Goal: Task Accomplishment & Management: Use online tool/utility

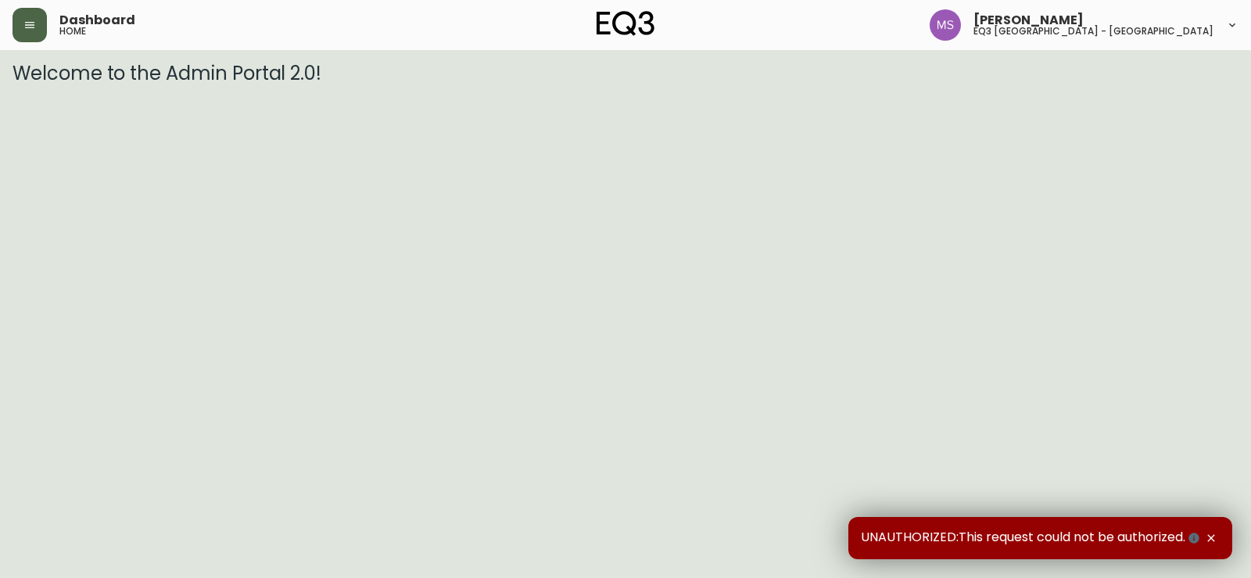
click at [31, 31] on button "button" at bounding box center [30, 25] width 34 height 34
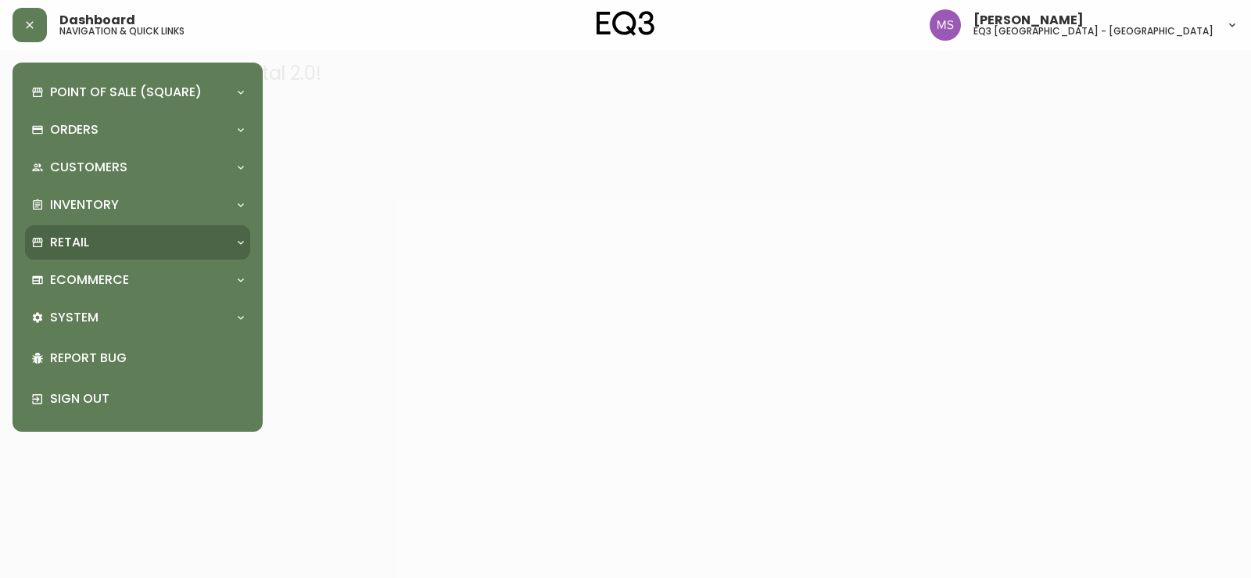
click at [88, 245] on p "Retail" at bounding box center [69, 242] width 39 height 17
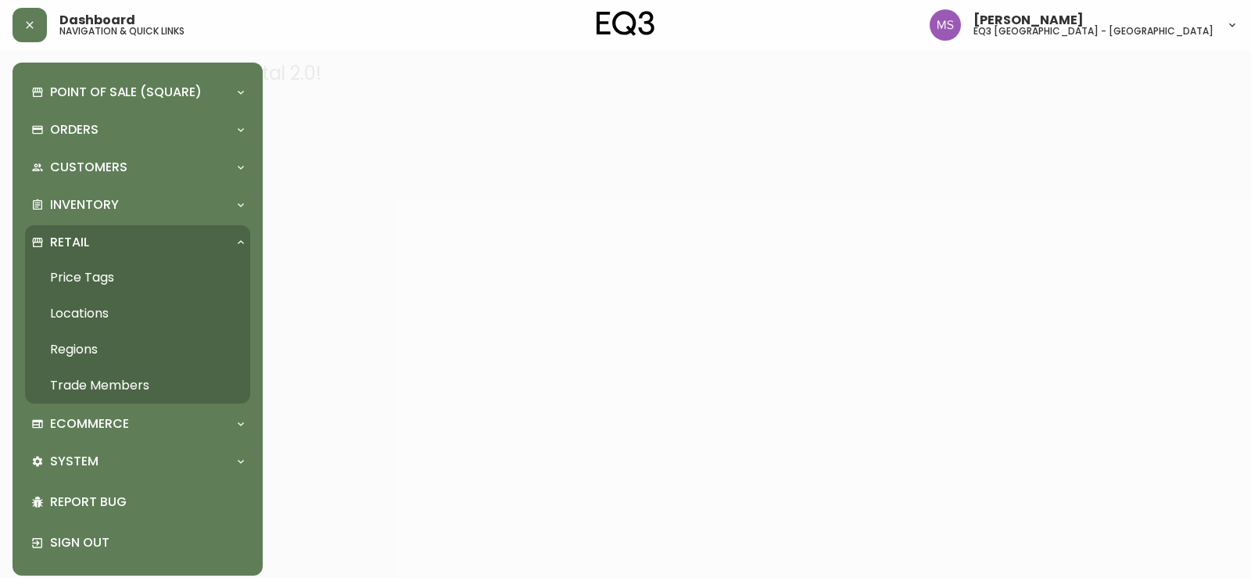
click at [88, 280] on link "Price Tags" at bounding box center [137, 278] width 225 height 36
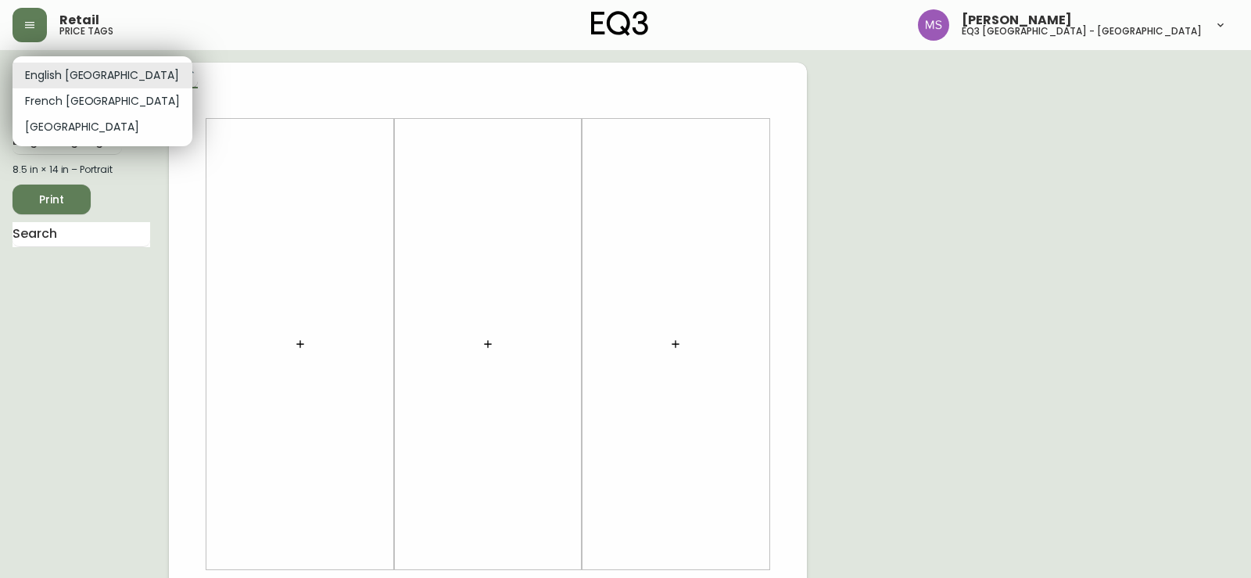
click at [112, 76] on body "Retail price tags Marlond Samedy eq3 montréal - st laurent English Canada en_CA…" at bounding box center [625, 556] width 1251 height 1113
click at [96, 103] on li "French Canada" at bounding box center [103, 101] width 180 height 26
type input "fr_CA"
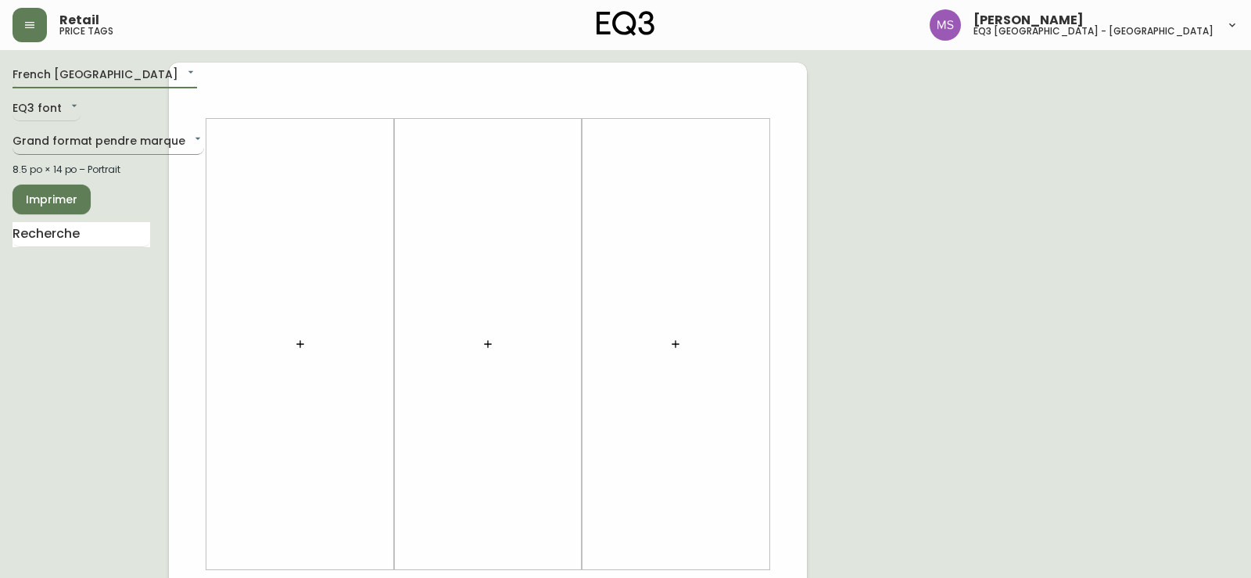
click at [84, 145] on body "Retail price tags Marlond Samedy eq3 montréal - st laurent French Canada fr_CA …" at bounding box center [625, 556] width 1251 height 1113
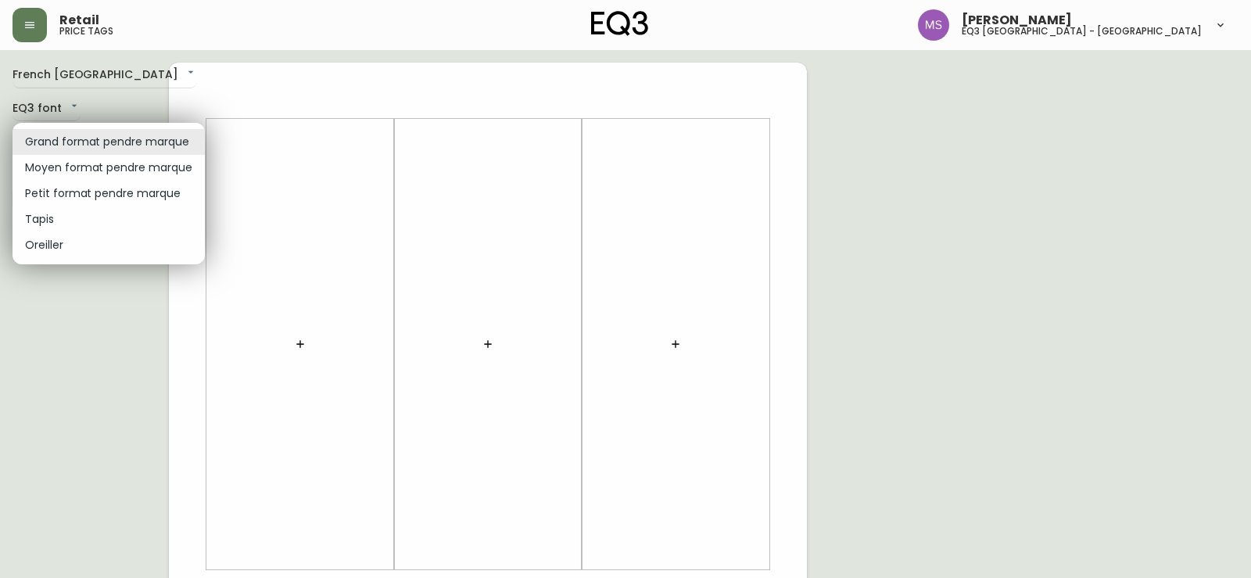
click at [92, 168] on li "Moyen format pendre marque" at bounding box center [109, 168] width 192 height 26
type input "medium"
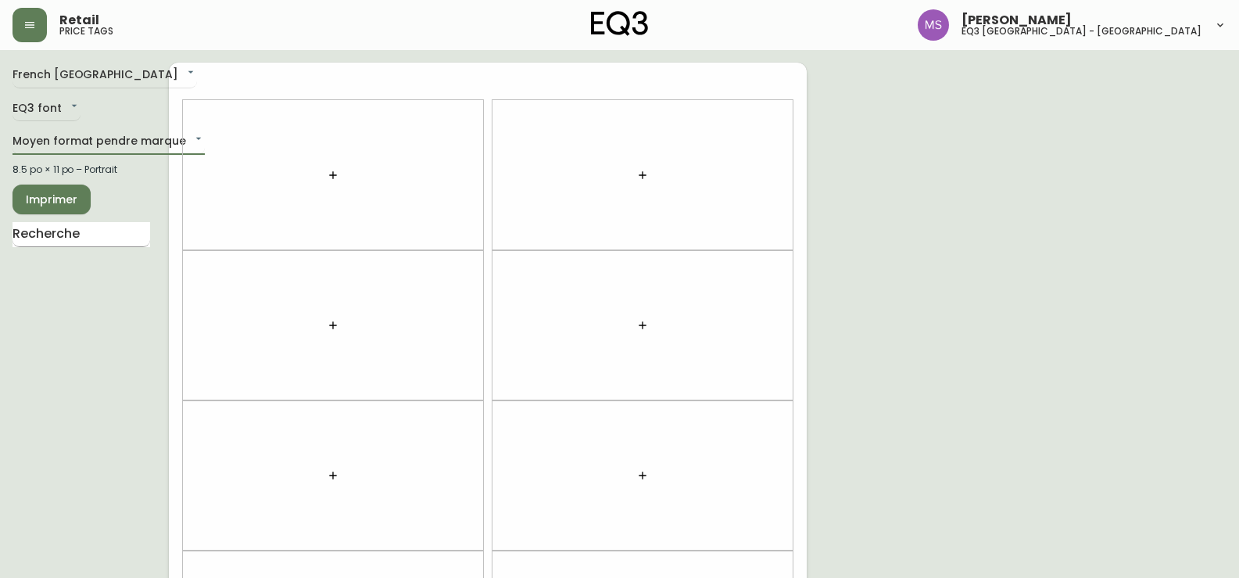
click at [107, 235] on input "text" at bounding box center [82, 234] width 138 height 25
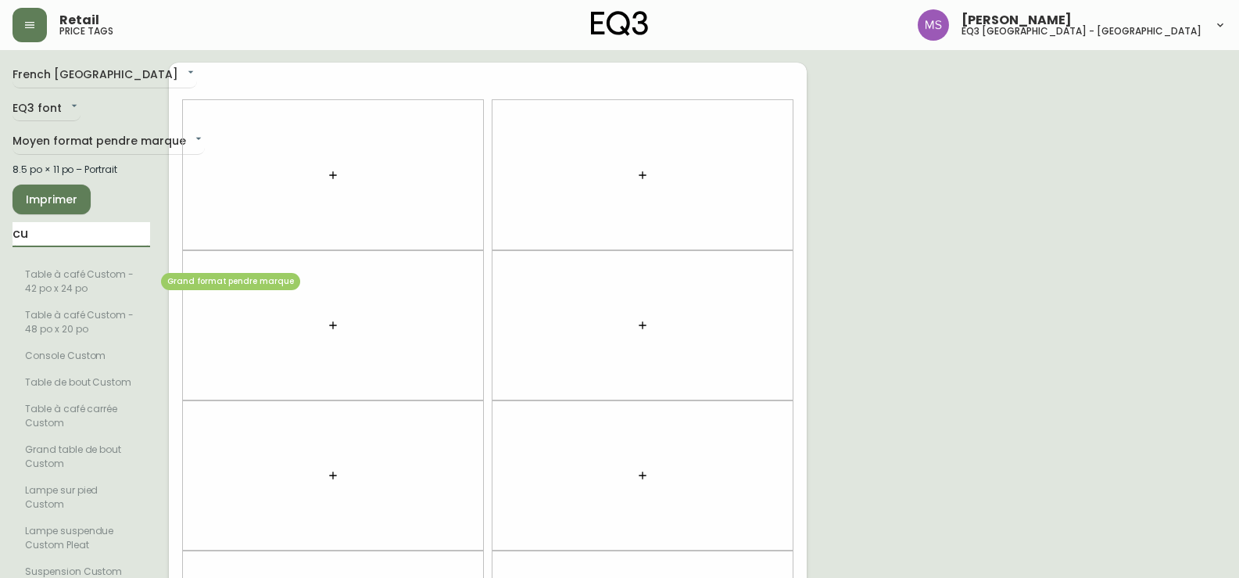
type input "c"
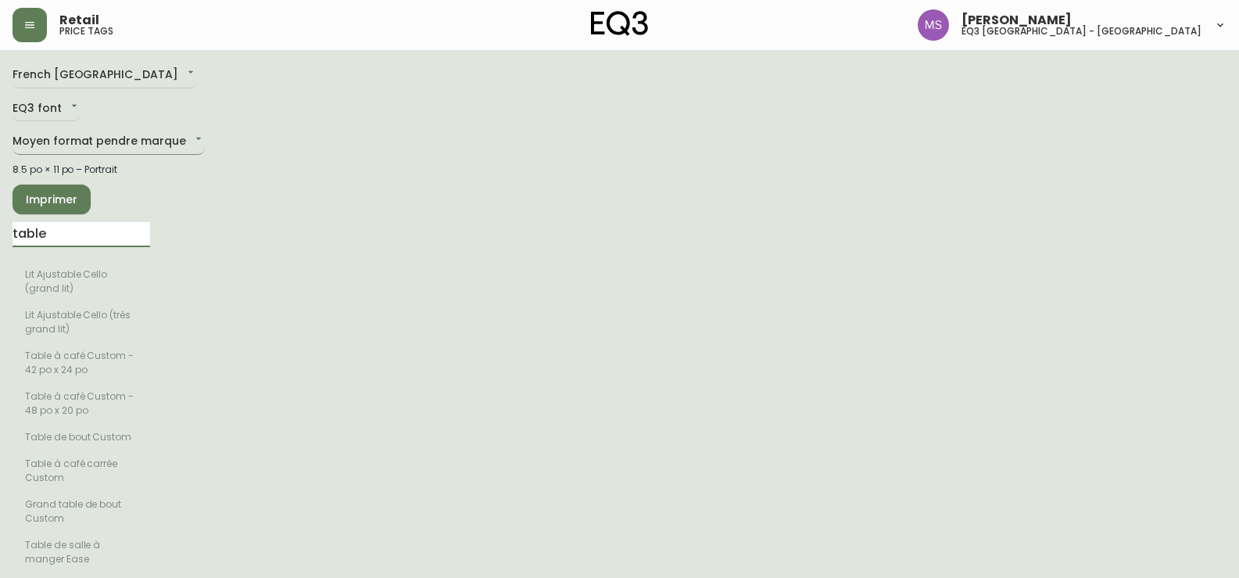
type input "table"
click at [92, 407] on li "Table à café Custom - 48 po x 20 po" at bounding box center [82, 403] width 138 height 41
click at [66, 404] on li "Table à café Custom - 48 po x 20 po" at bounding box center [82, 403] width 138 height 41
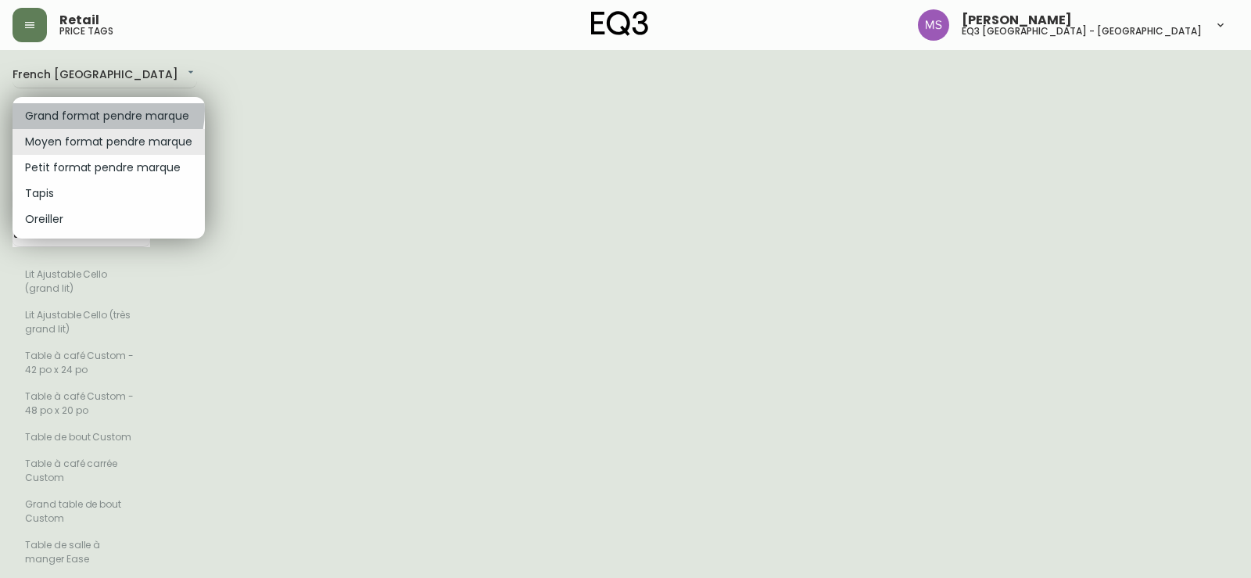
click at [97, 109] on li "Grand format pendre marque" at bounding box center [109, 116] width 192 height 26
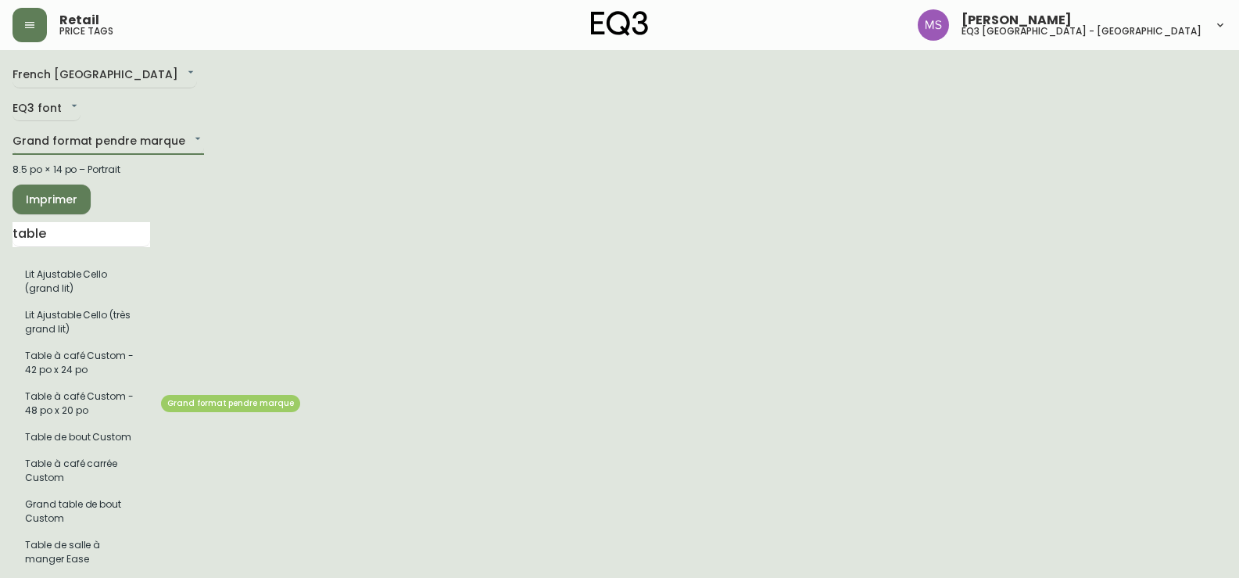
click at [60, 410] on li "Table à café Custom - 48 po x 20 po" at bounding box center [82, 403] width 138 height 41
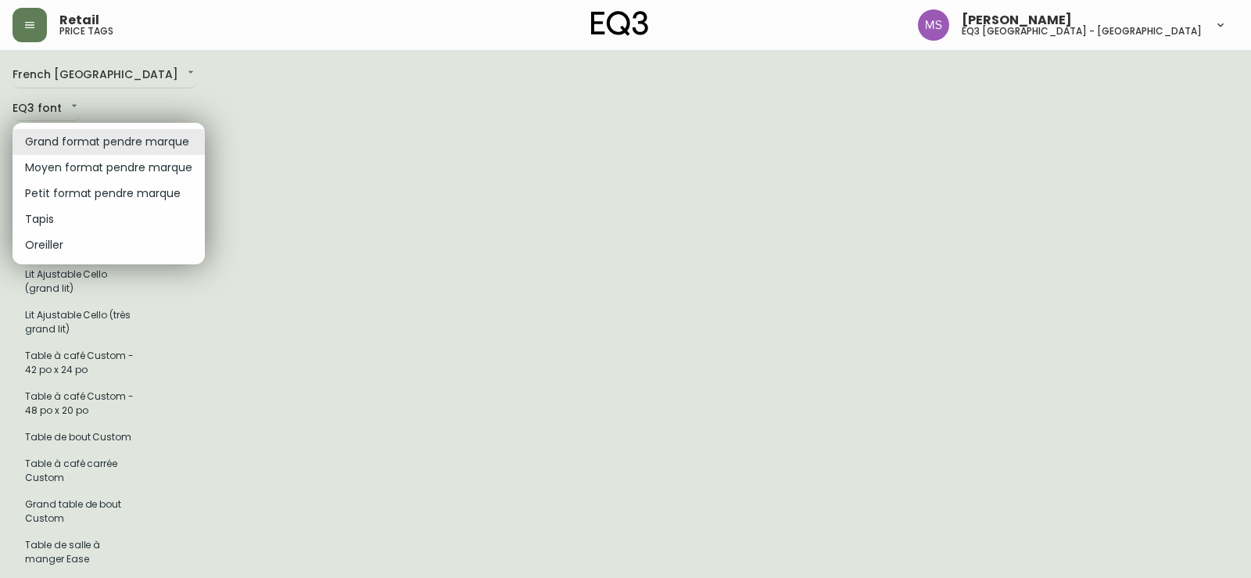
click at [63, 142] on li "Grand format pendre marque" at bounding box center [109, 142] width 192 height 26
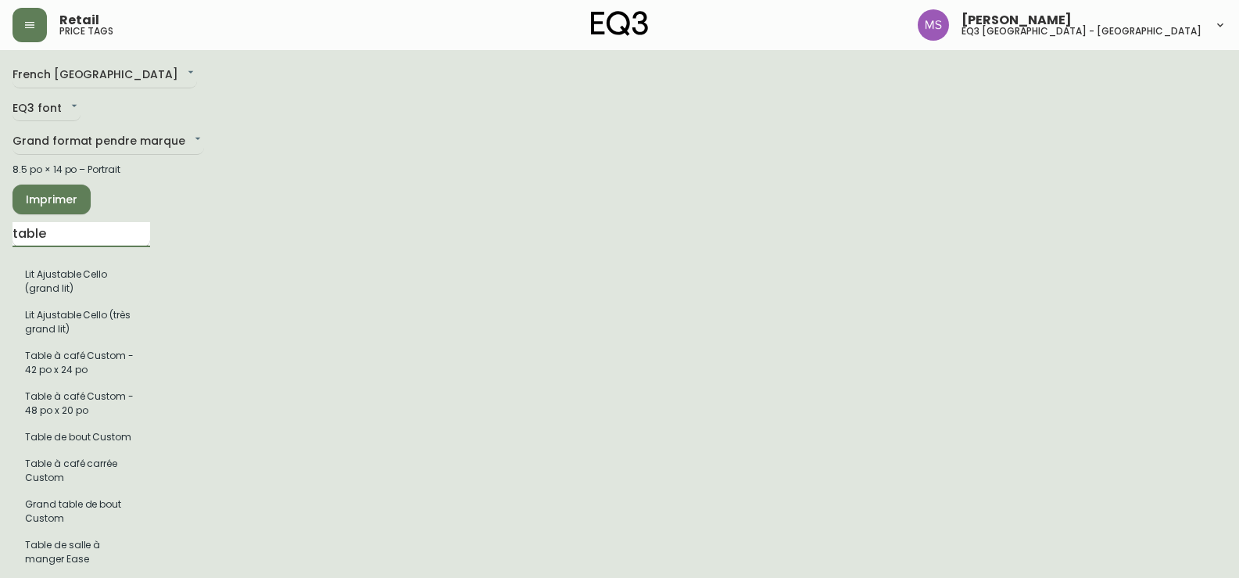
click at [63, 240] on input "table" at bounding box center [82, 234] width 138 height 25
click at [59, 412] on li "Table à café Custom - 48 po x 20 po" at bounding box center [82, 403] width 138 height 41
click at [91, 230] on input "table" at bounding box center [82, 234] width 138 height 25
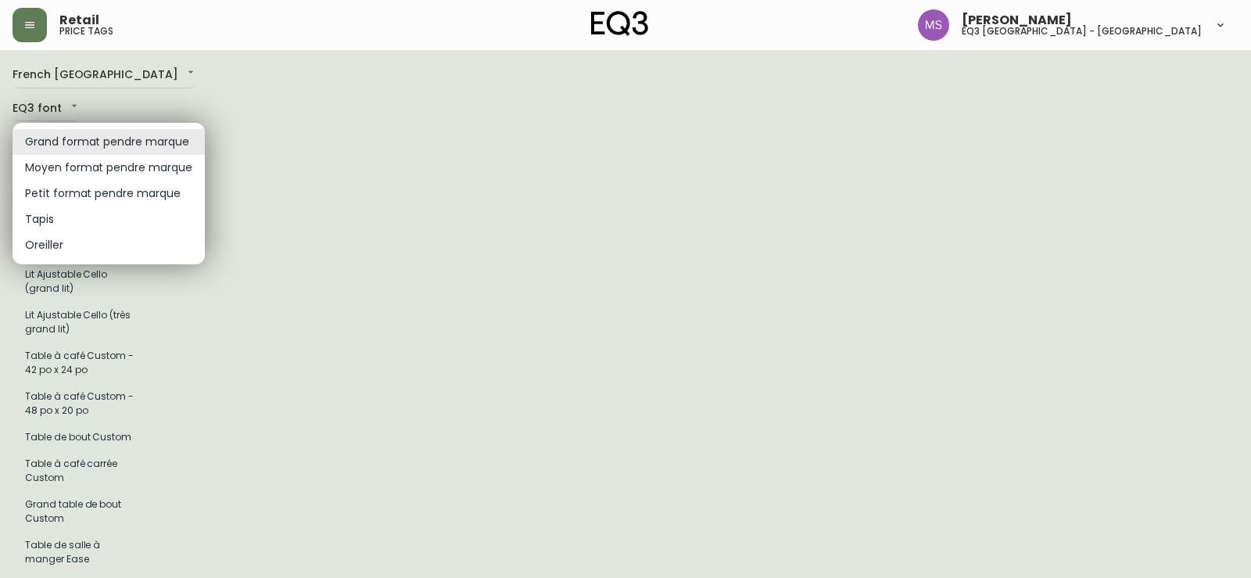
click at [116, 168] on li "Moyen format pendre marque" at bounding box center [109, 168] width 192 height 26
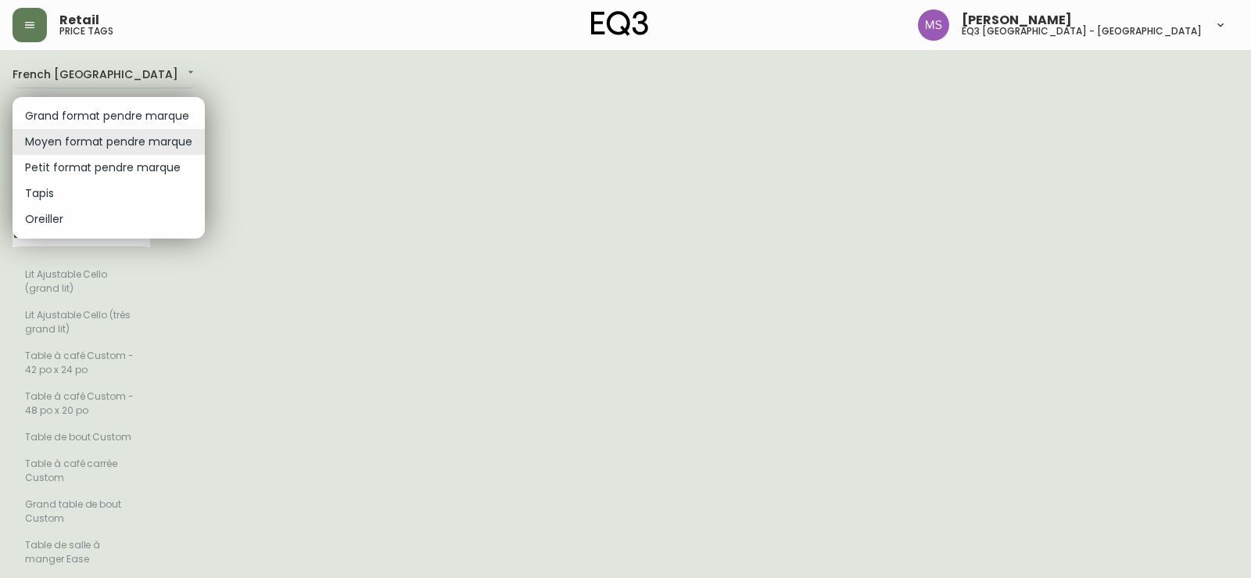
click at [82, 168] on li "Petit format pendre marque" at bounding box center [109, 168] width 192 height 26
type input "small"
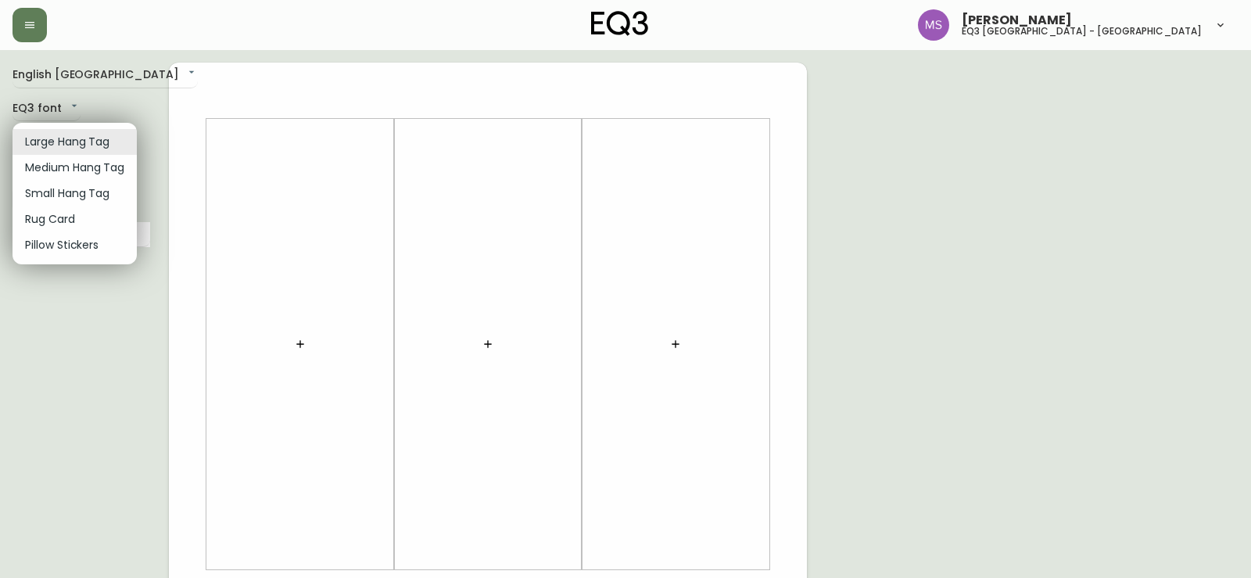
click at [112, 138] on body "Marlond Samedy eq3 montréal - st laurent English Canada en_CA EQ3 font EQ3 Larg…" at bounding box center [625, 556] width 1251 height 1113
click at [111, 136] on li "Large Hang Tag" at bounding box center [75, 142] width 124 height 26
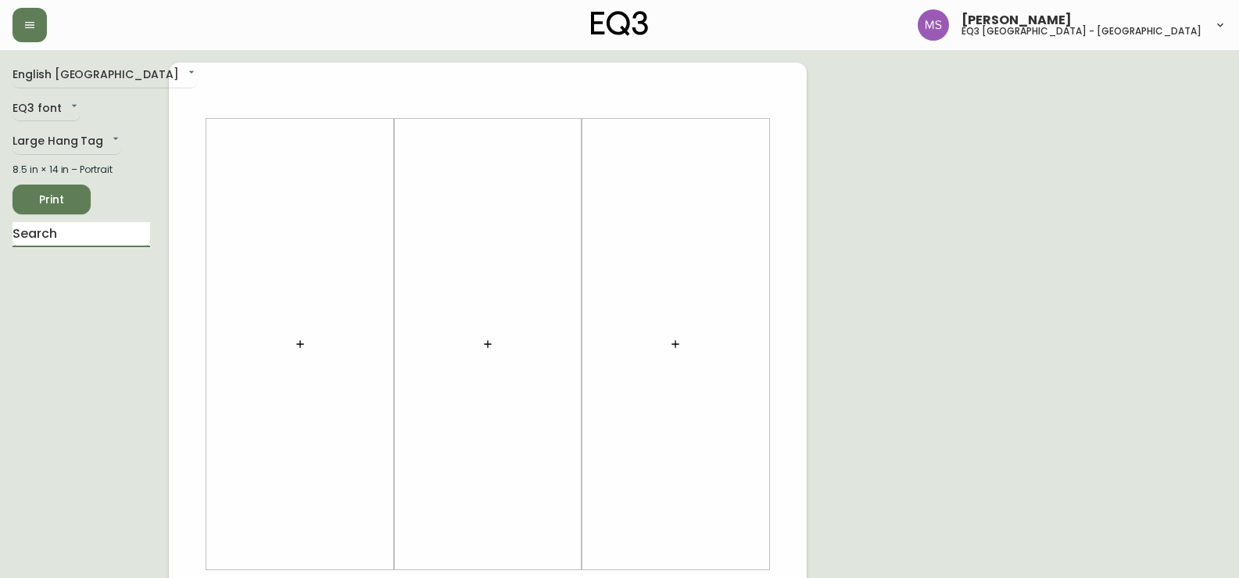
click at [50, 235] on input "text" at bounding box center [82, 234] width 138 height 25
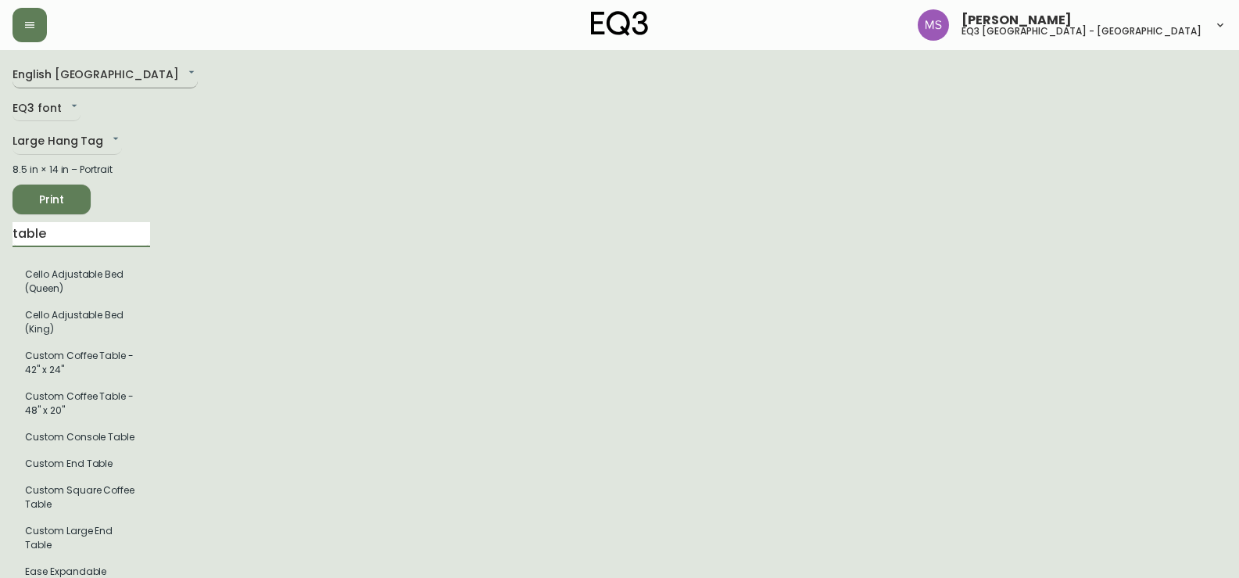
type input "table"
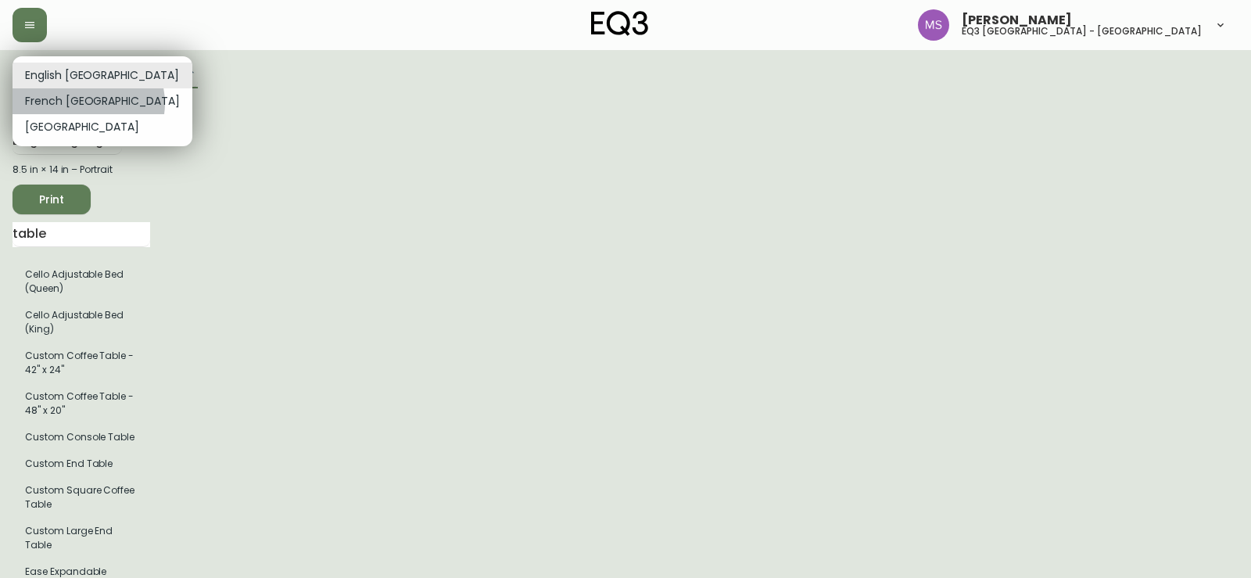
click at [88, 103] on li "French [GEOGRAPHIC_DATA]" at bounding box center [103, 101] width 180 height 26
type input "fr_CA"
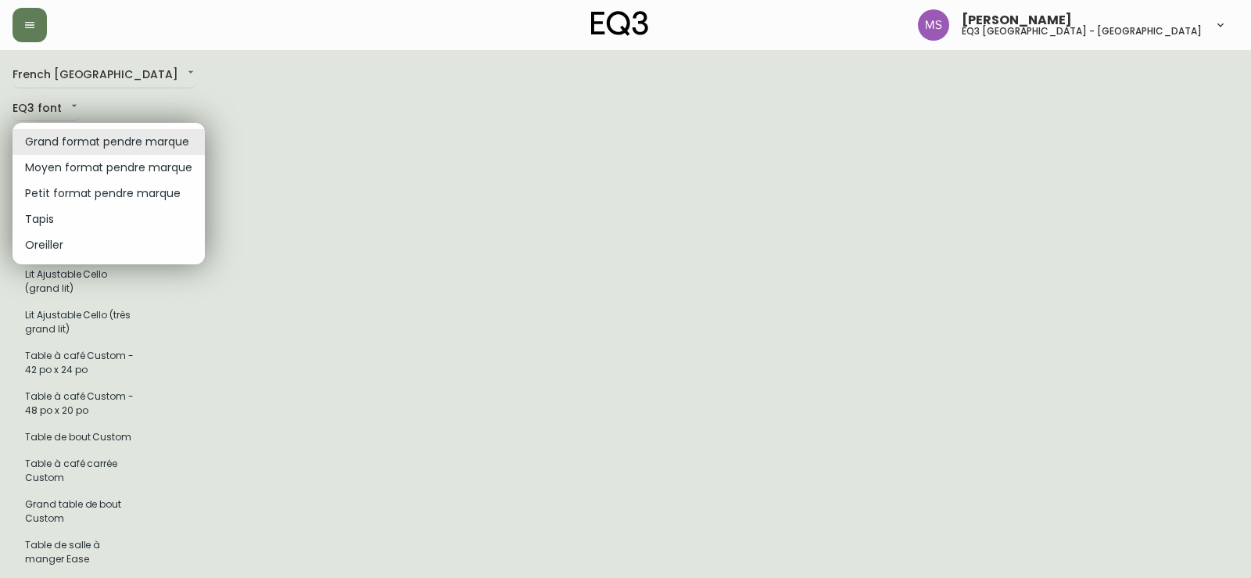
click at [133, 171] on li "Moyen format pendre marque" at bounding box center [109, 168] width 192 height 26
type input "medium"
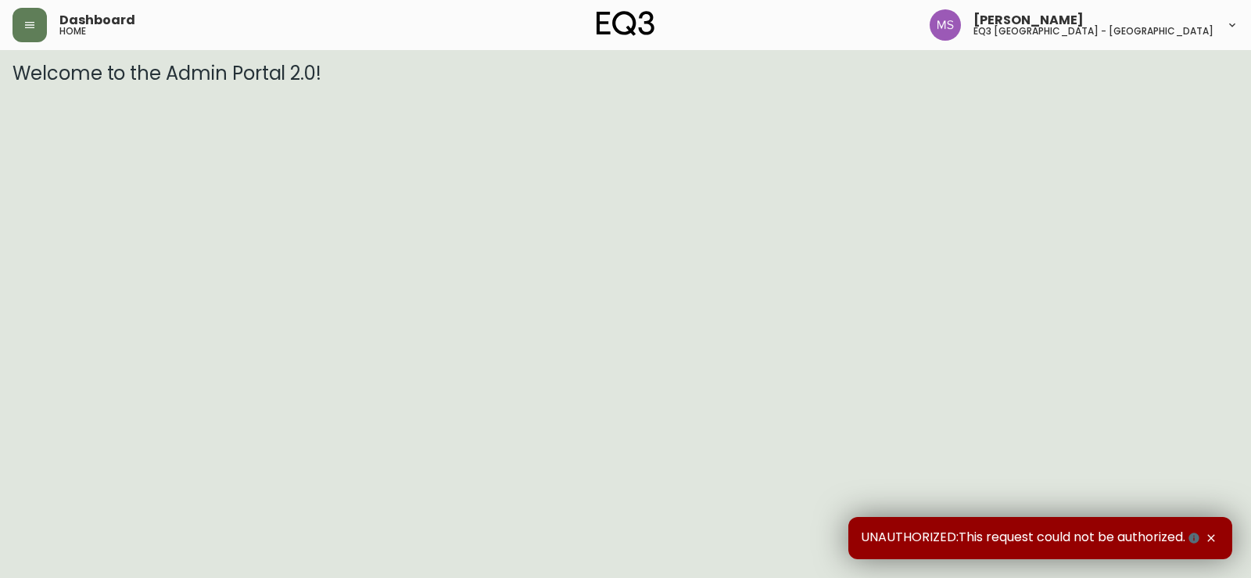
click at [1212, 540] on icon "button" at bounding box center [1211, 538] width 13 height 13
click at [23, 28] on icon "button" at bounding box center [29, 25] width 13 height 13
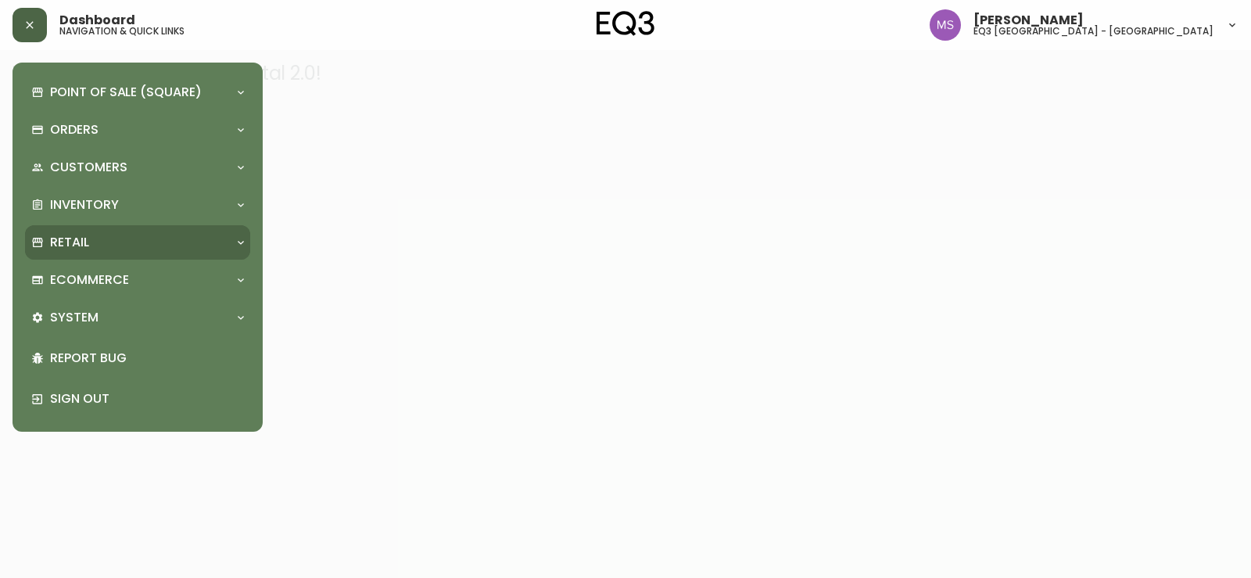
click at [88, 247] on p "Retail" at bounding box center [69, 242] width 39 height 17
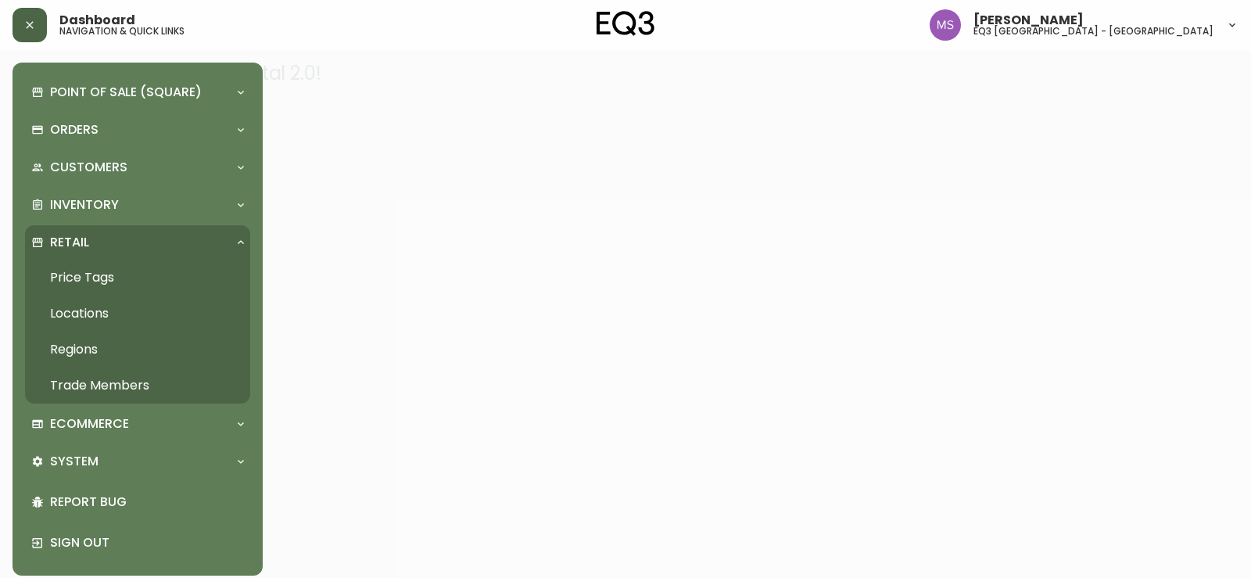
click at [91, 275] on link "Price Tags" at bounding box center [137, 278] width 225 height 36
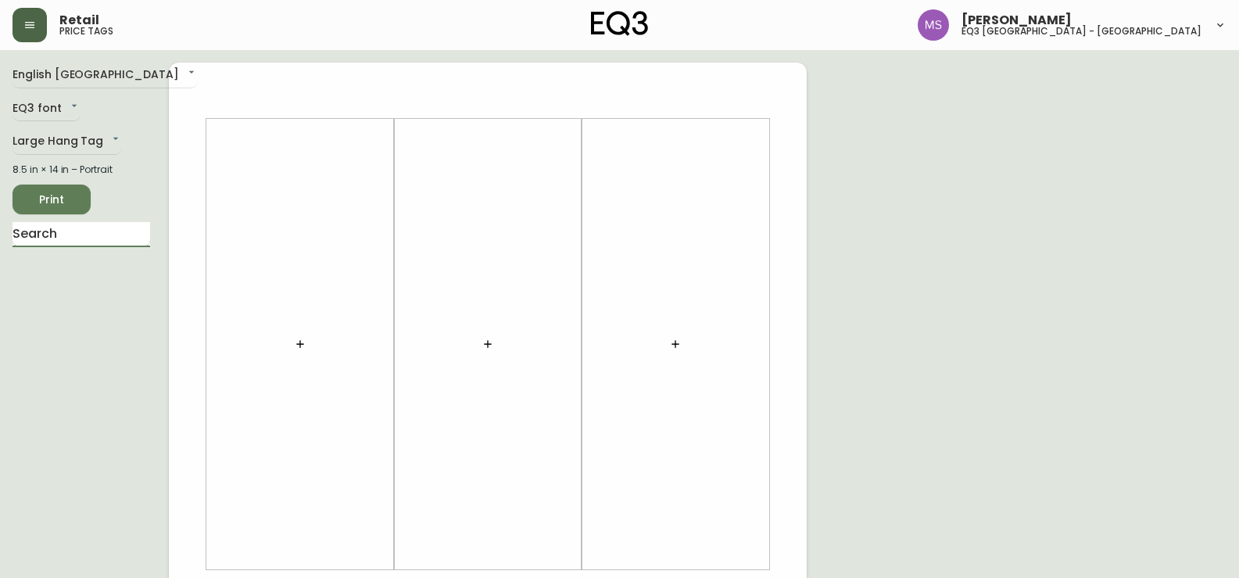
click at [80, 238] on input "text" at bounding box center [82, 234] width 138 height 25
click at [103, 72] on body "Retail price tags [PERSON_NAME] eq3 [GEOGRAPHIC_DATA] - st laurent English [GEO…" at bounding box center [619, 556] width 1239 height 1113
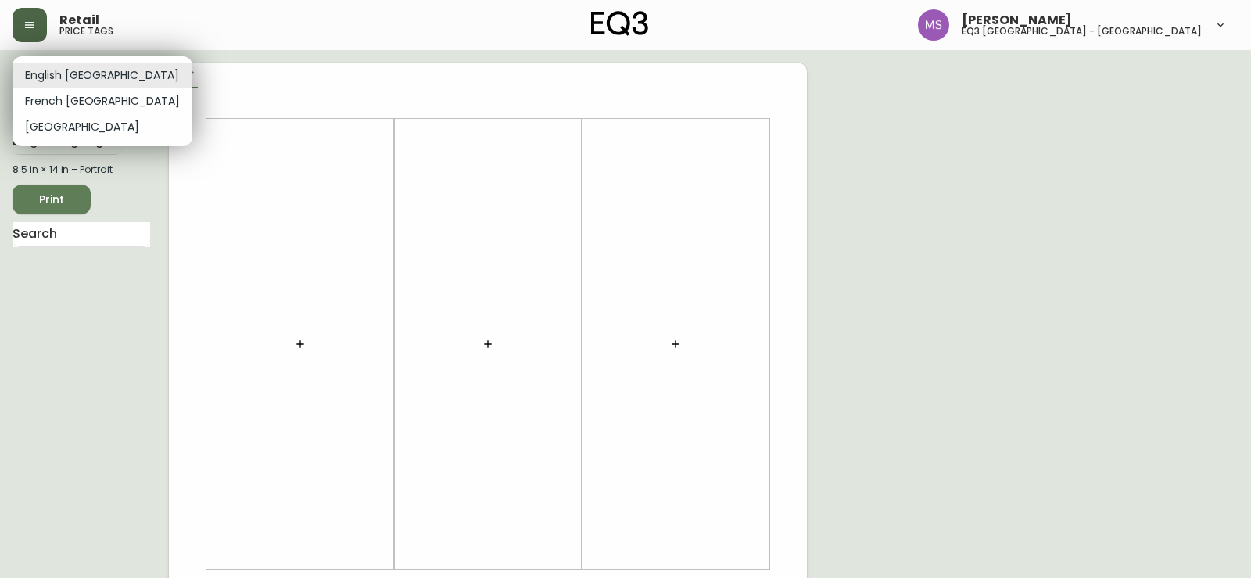
click at [89, 108] on li "French Canada" at bounding box center [103, 101] width 180 height 26
type input "fr_CA"
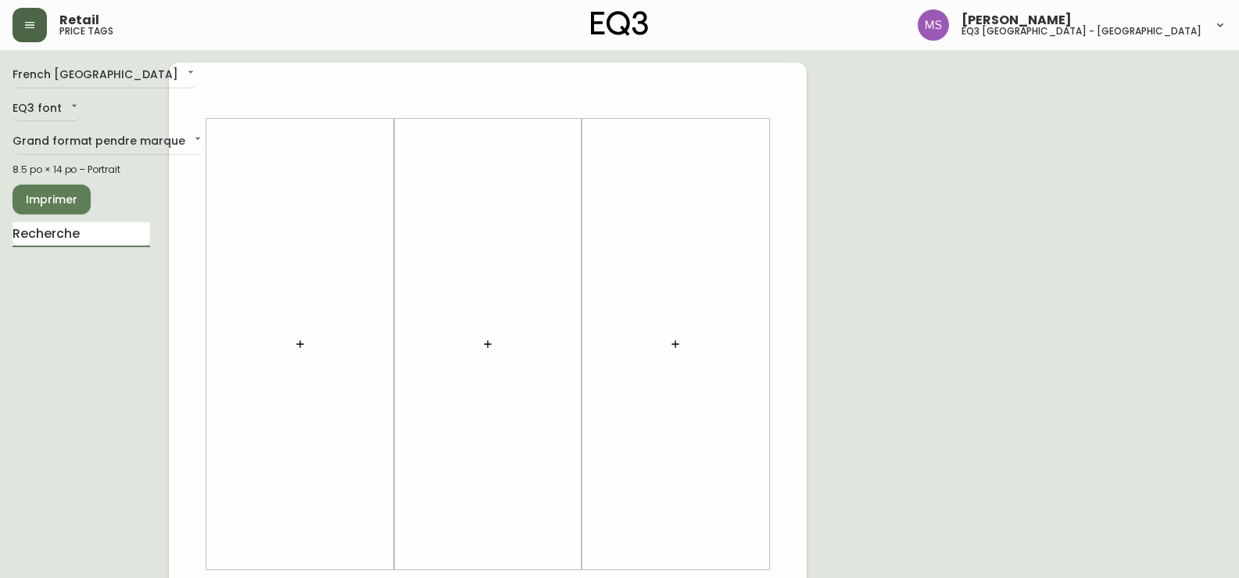
click at [40, 233] on input "text" at bounding box center [82, 234] width 138 height 25
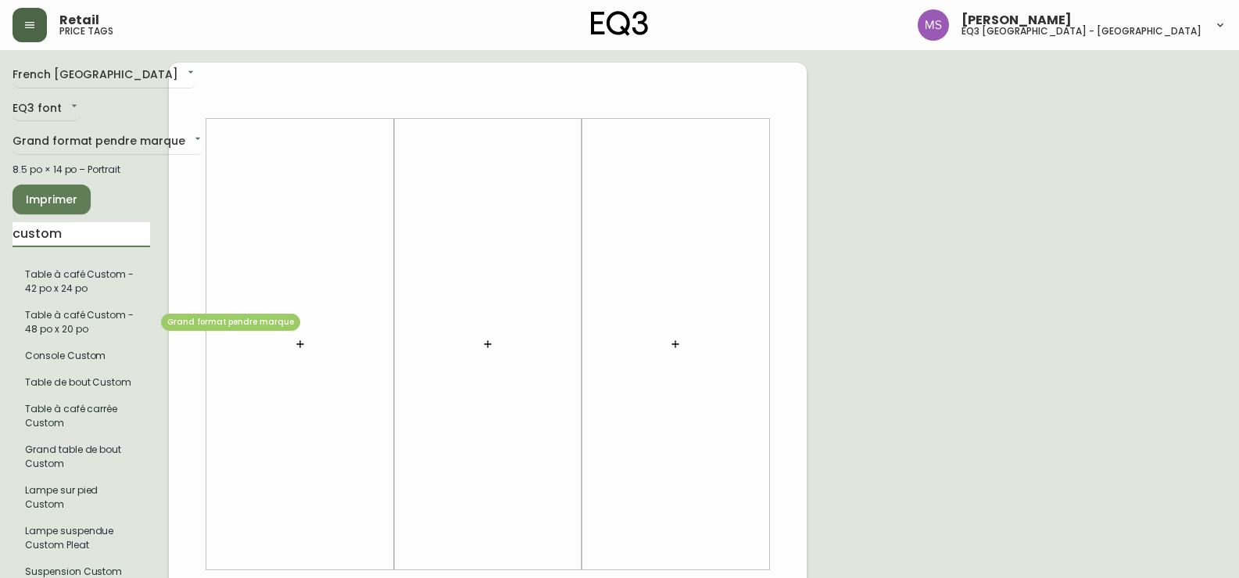
type input "custom"
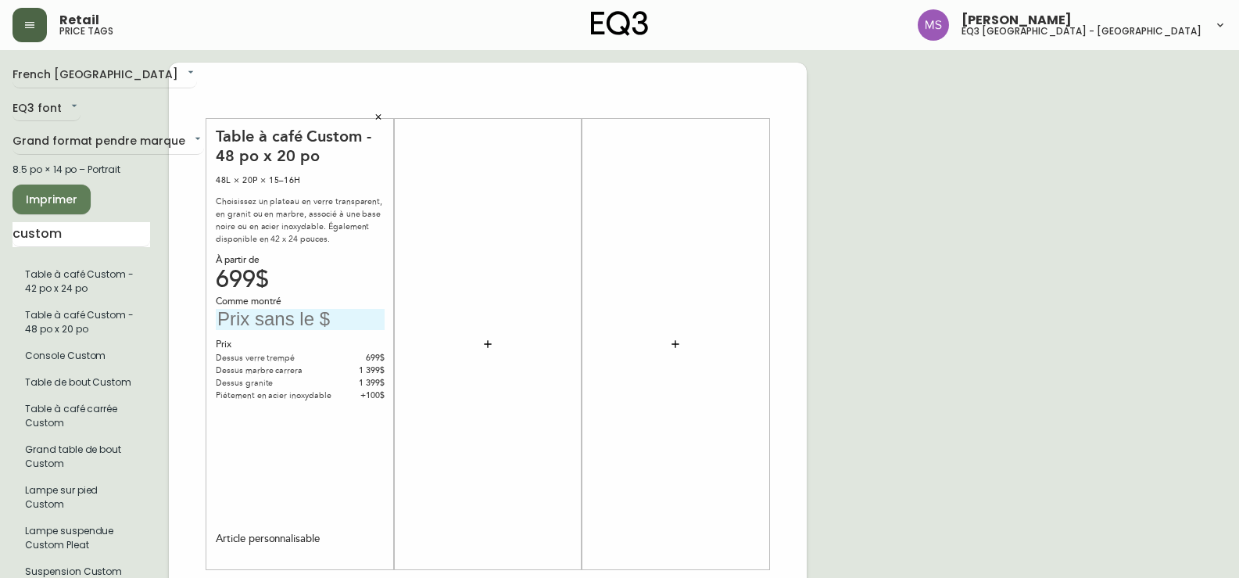
click at [330, 317] on input "text" at bounding box center [300, 319] width 169 height 21
type input "6$"
type input "799$"
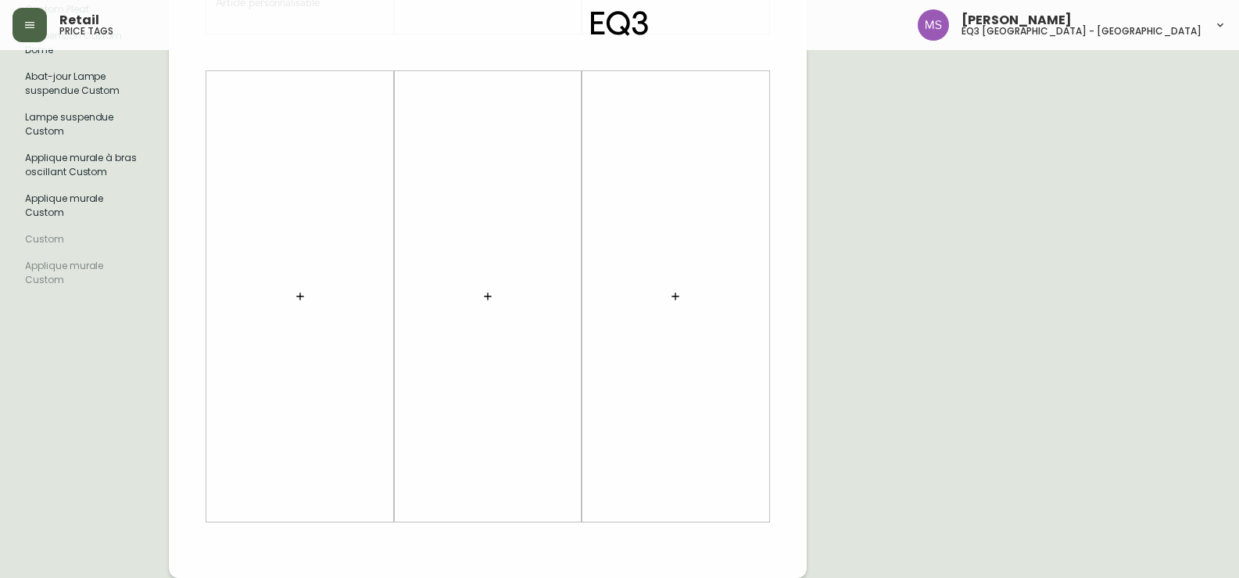
scroll to position [30, 0]
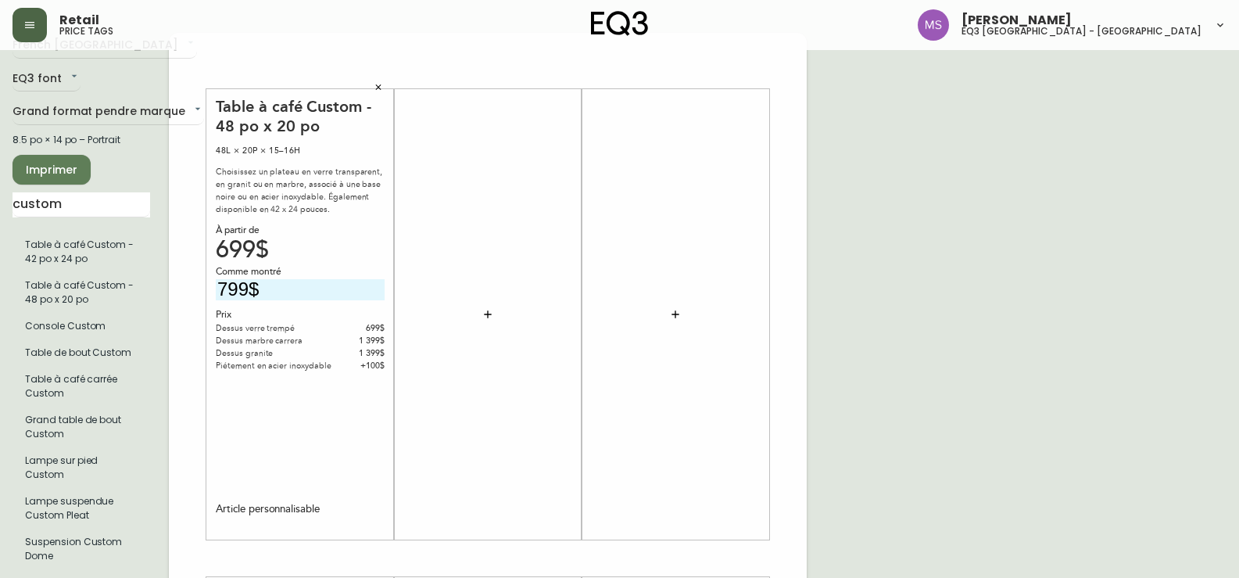
click at [34, 174] on span "Imprimer" at bounding box center [51, 170] width 53 height 20
